Goal: Task Accomplishment & Management: Complete application form

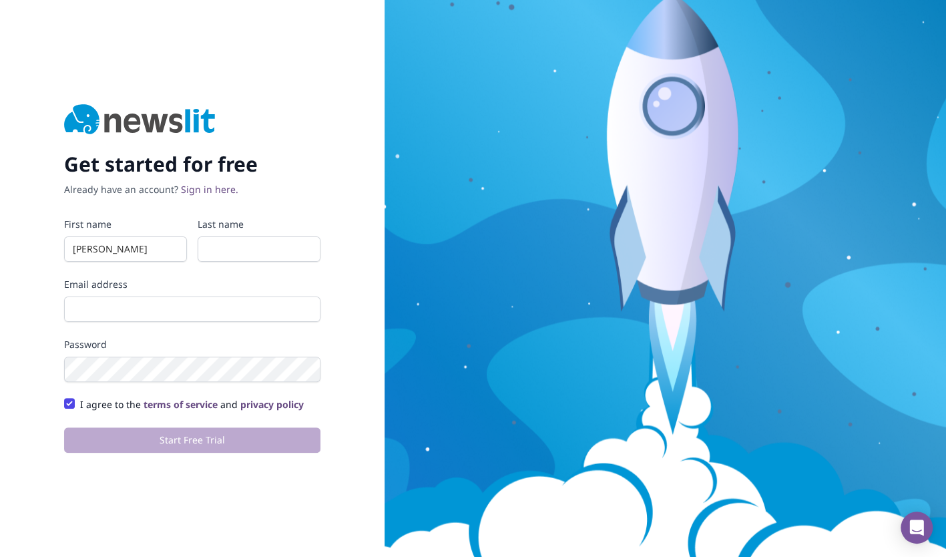
type input "[PERSON_NAME]"
click at [226, 243] on input "Last name" at bounding box center [259, 248] width 123 height 25
type input "A"
type input "[PERSON_NAME]"
click at [126, 310] on input "Email address" at bounding box center [192, 308] width 256 height 25
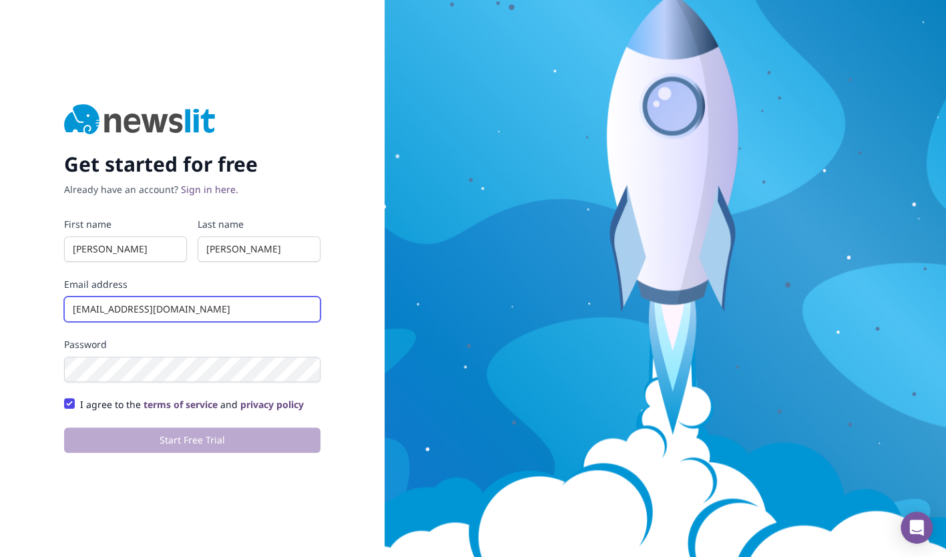
type input "[EMAIL_ADDRESS][DOMAIN_NAME]"
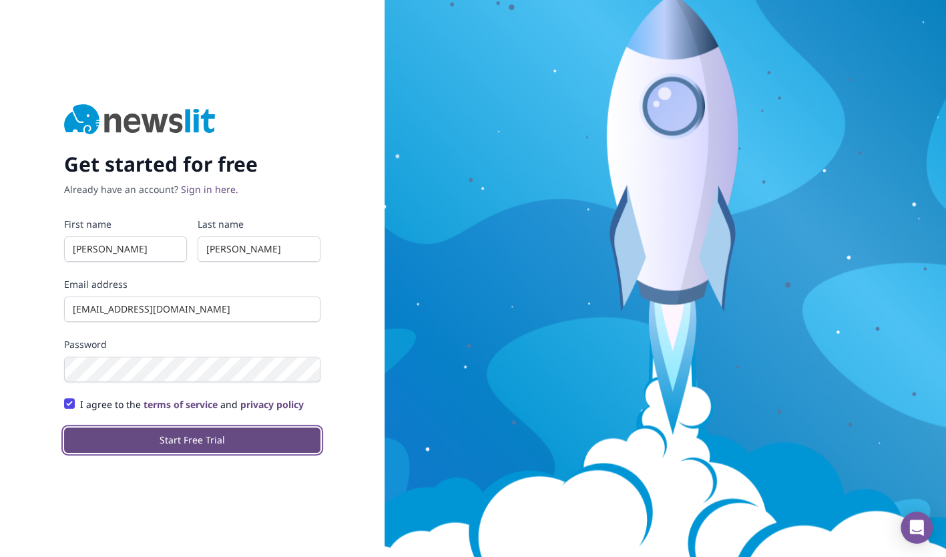
click at [204, 437] on button "Start Free Trial" at bounding box center [192, 439] width 256 height 25
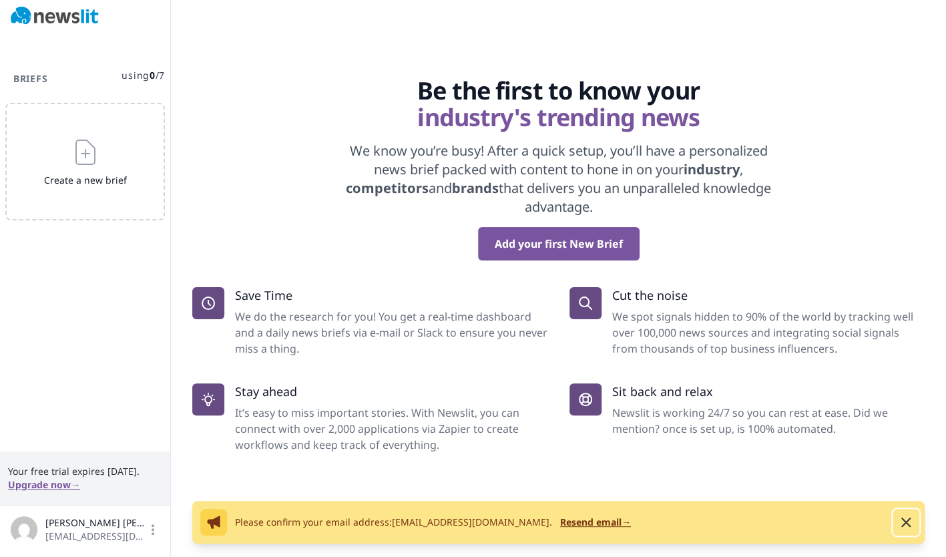
click at [904, 519] on icon "button" at bounding box center [906, 522] width 16 height 16
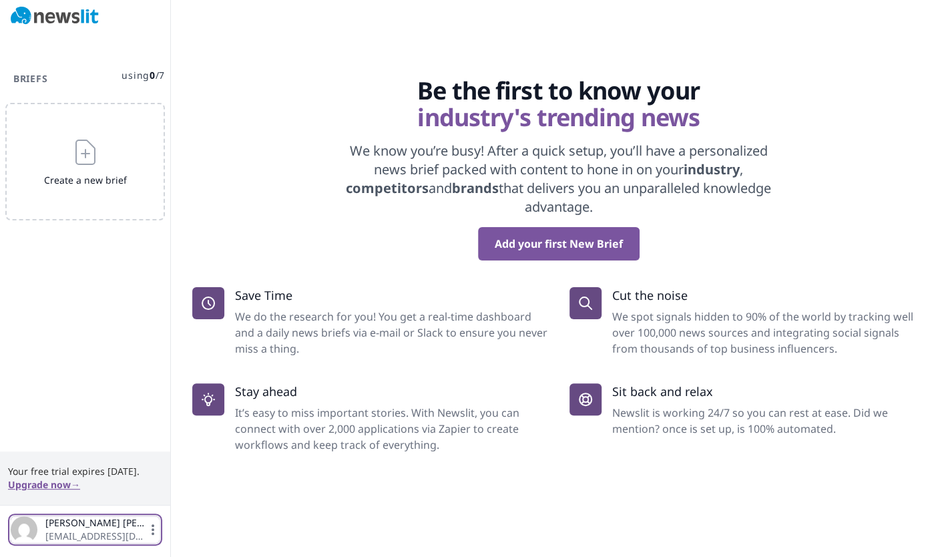
click at [154, 531] on icon "button" at bounding box center [152, 529] width 13 height 13
click at [72, 520] on span "[PERSON_NAME]" at bounding box center [95, 522] width 101 height 13
click at [45, 527] on span "[PERSON_NAME]" at bounding box center [95, 522] width 101 height 13
click at [84, 527] on span "[PERSON_NAME]" at bounding box center [95, 522] width 101 height 13
click at [103, 531] on span "[EMAIL_ADDRESS][DOMAIN_NAME]" at bounding box center [95, 535] width 101 height 13
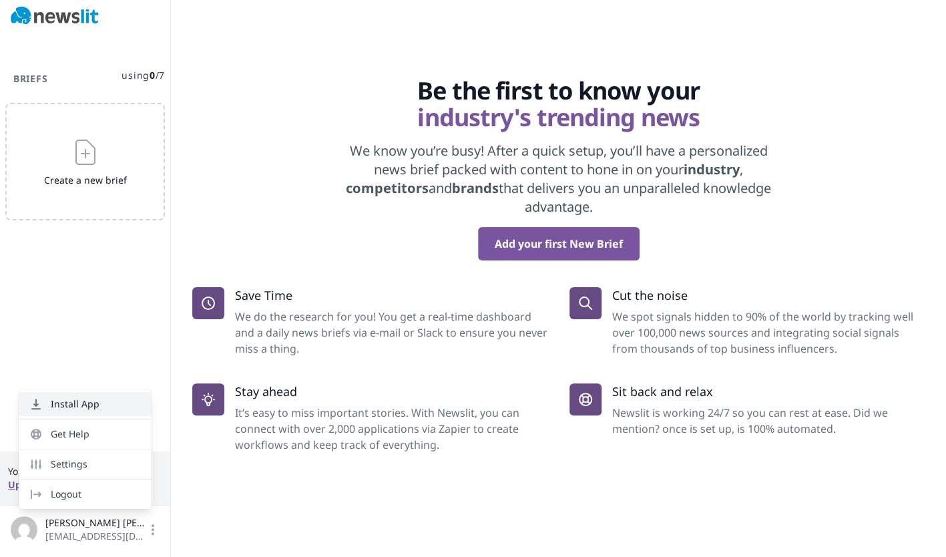
click at [90, 411] on button "Install App" at bounding box center [85, 404] width 133 height 24
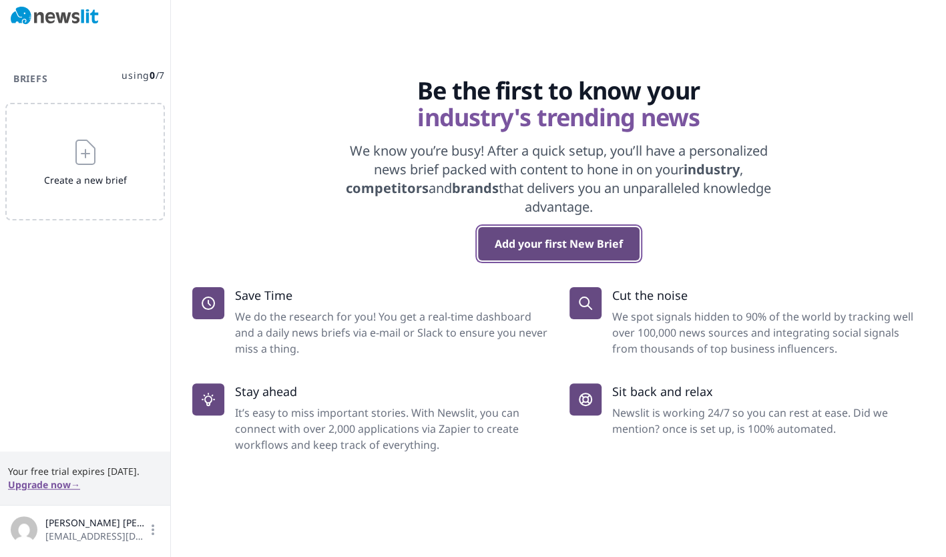
click at [586, 241] on button "Add your first New Brief" at bounding box center [559, 243] width 162 height 33
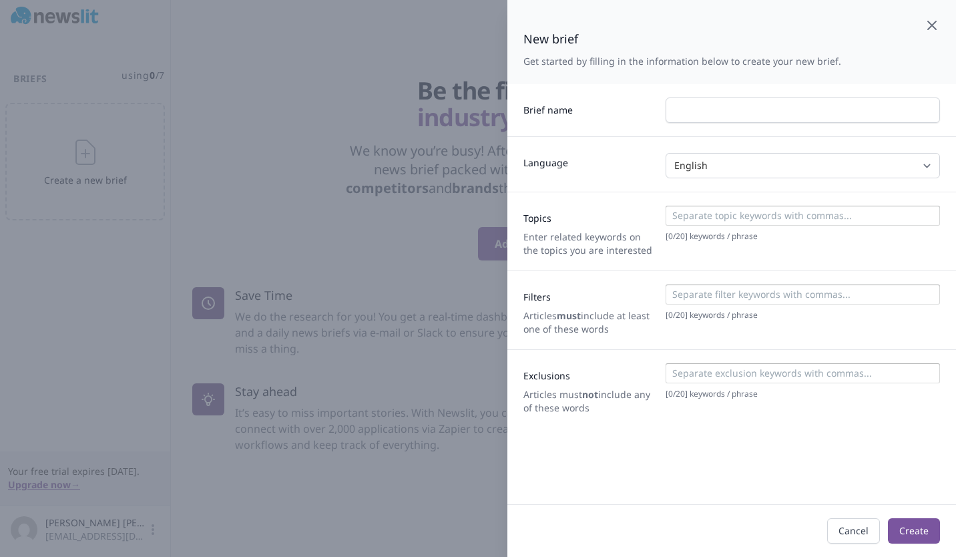
click at [924, 29] on icon "button" at bounding box center [932, 25] width 16 height 16
